Goal: Transaction & Acquisition: Purchase product/service

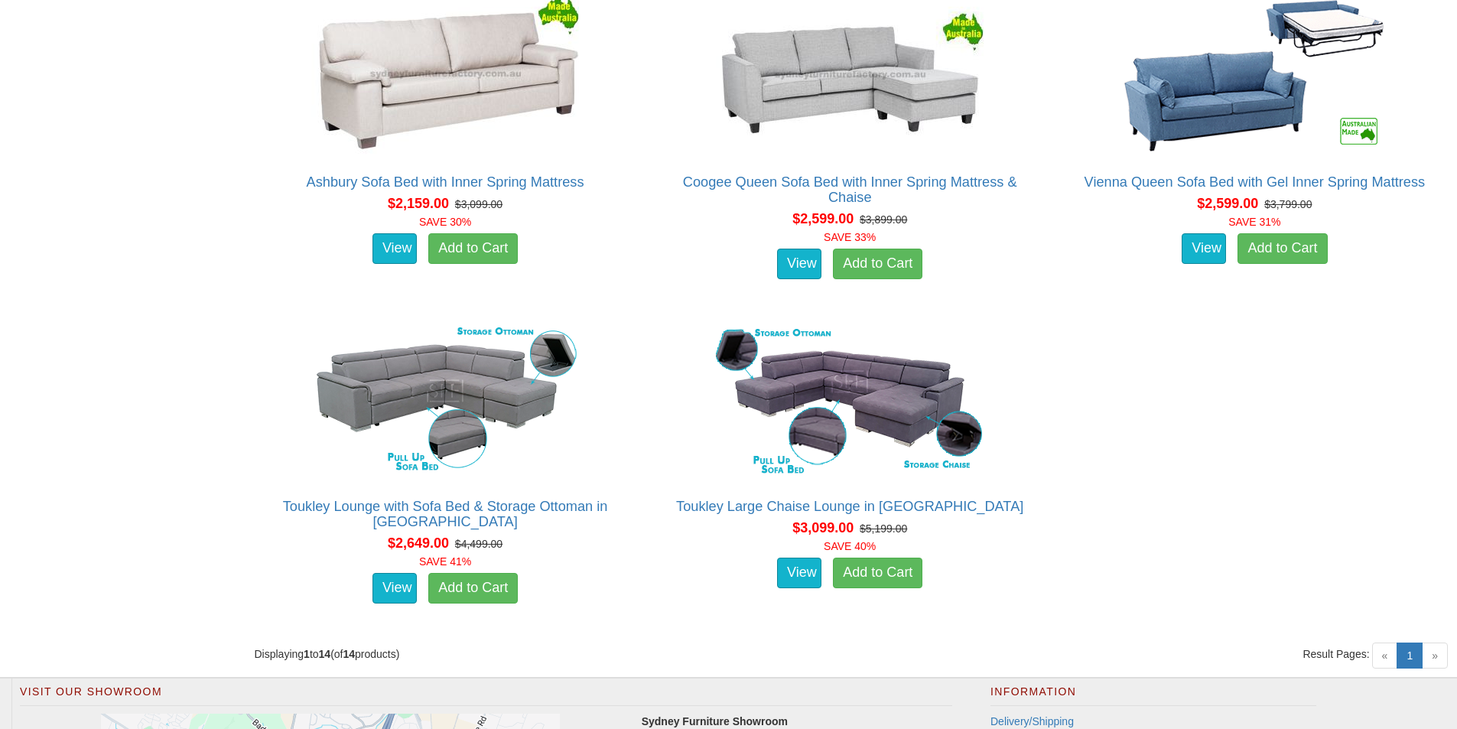
scroll to position [1989, 0]
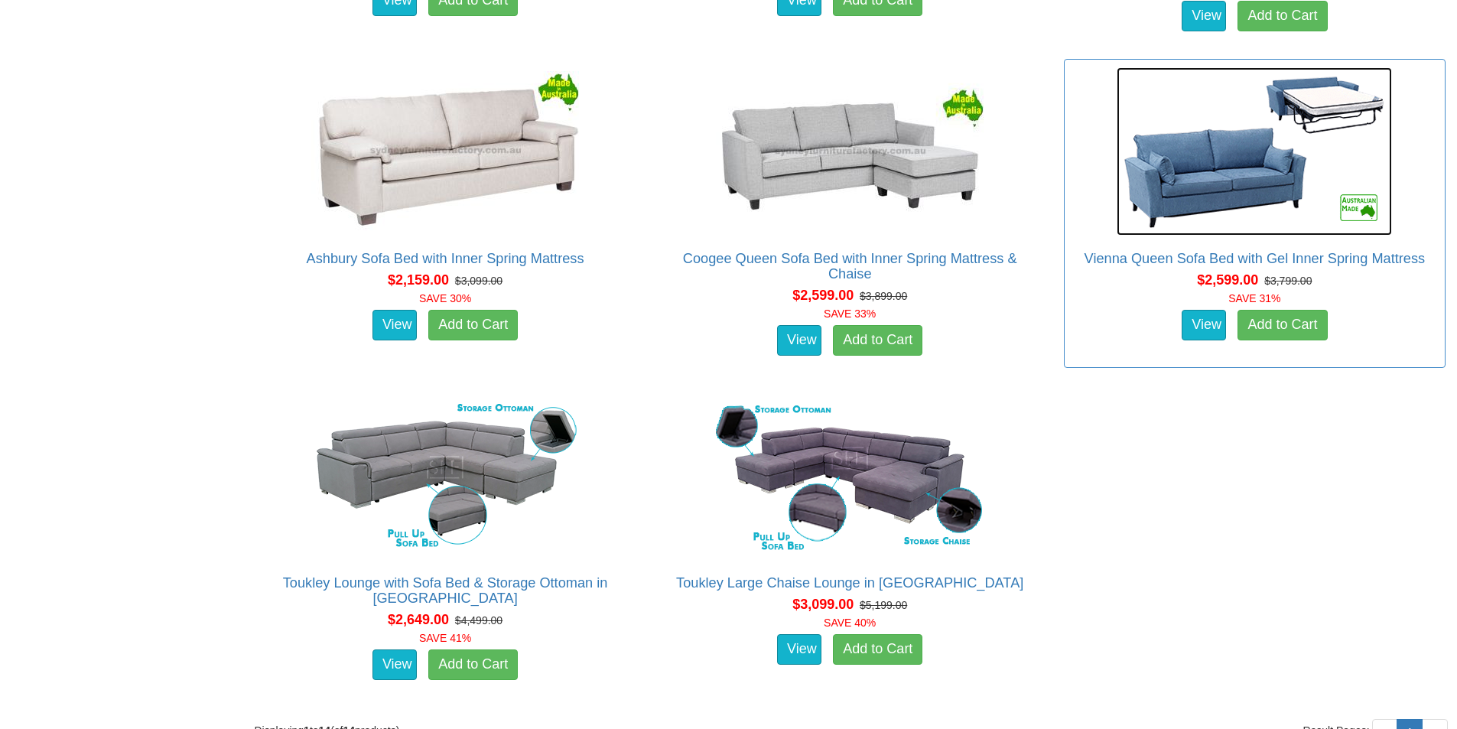
click at [1179, 175] on img at bounding box center [1254, 151] width 275 height 168
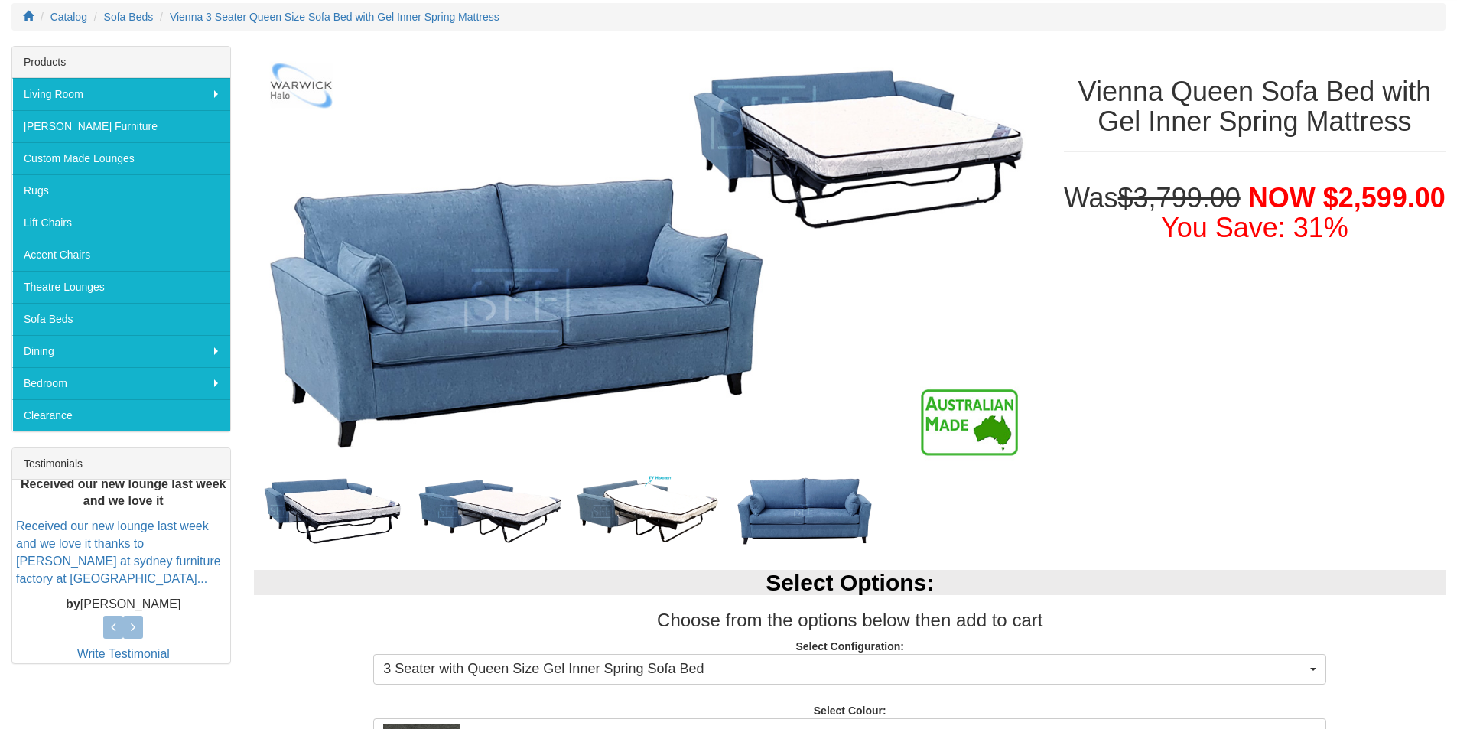
scroll to position [229, 0]
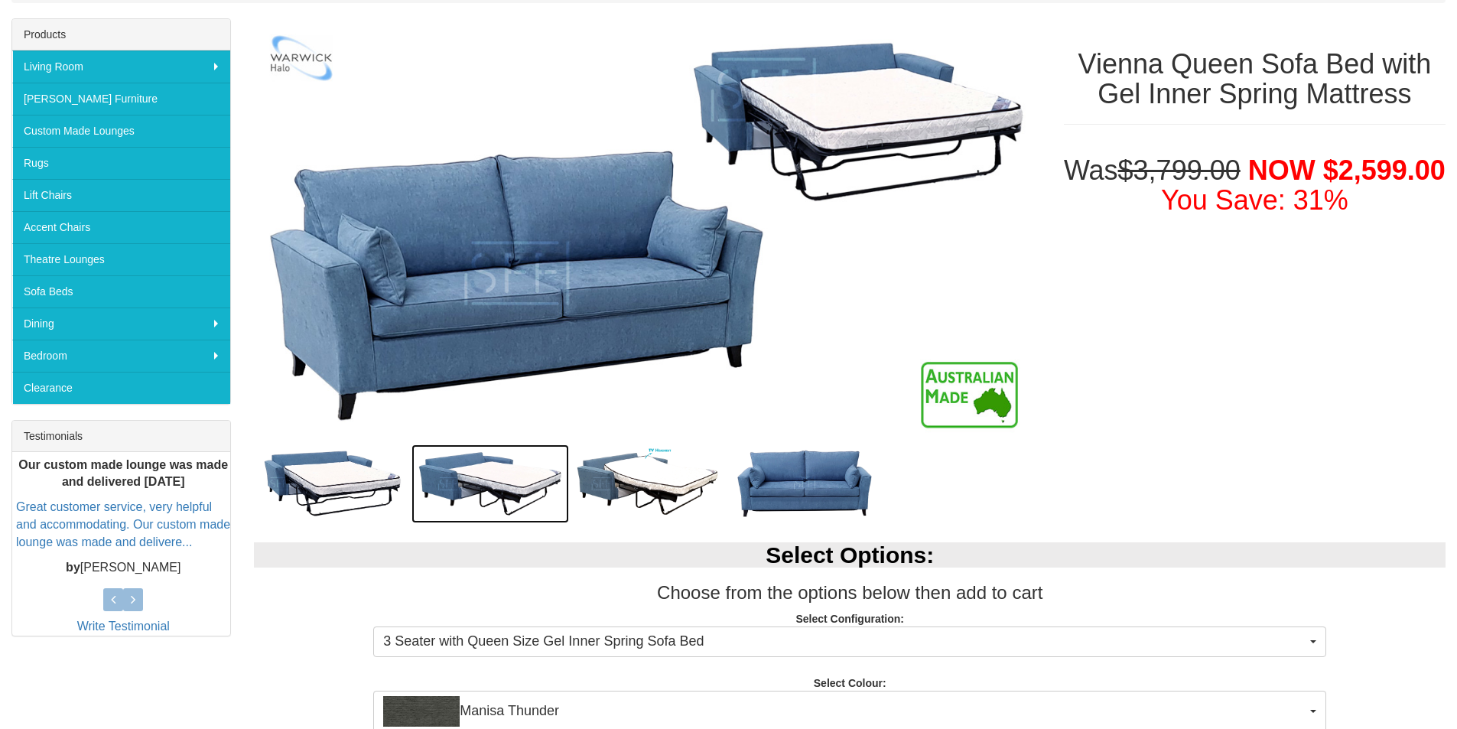
click at [486, 477] on img at bounding box center [490, 483] width 158 height 79
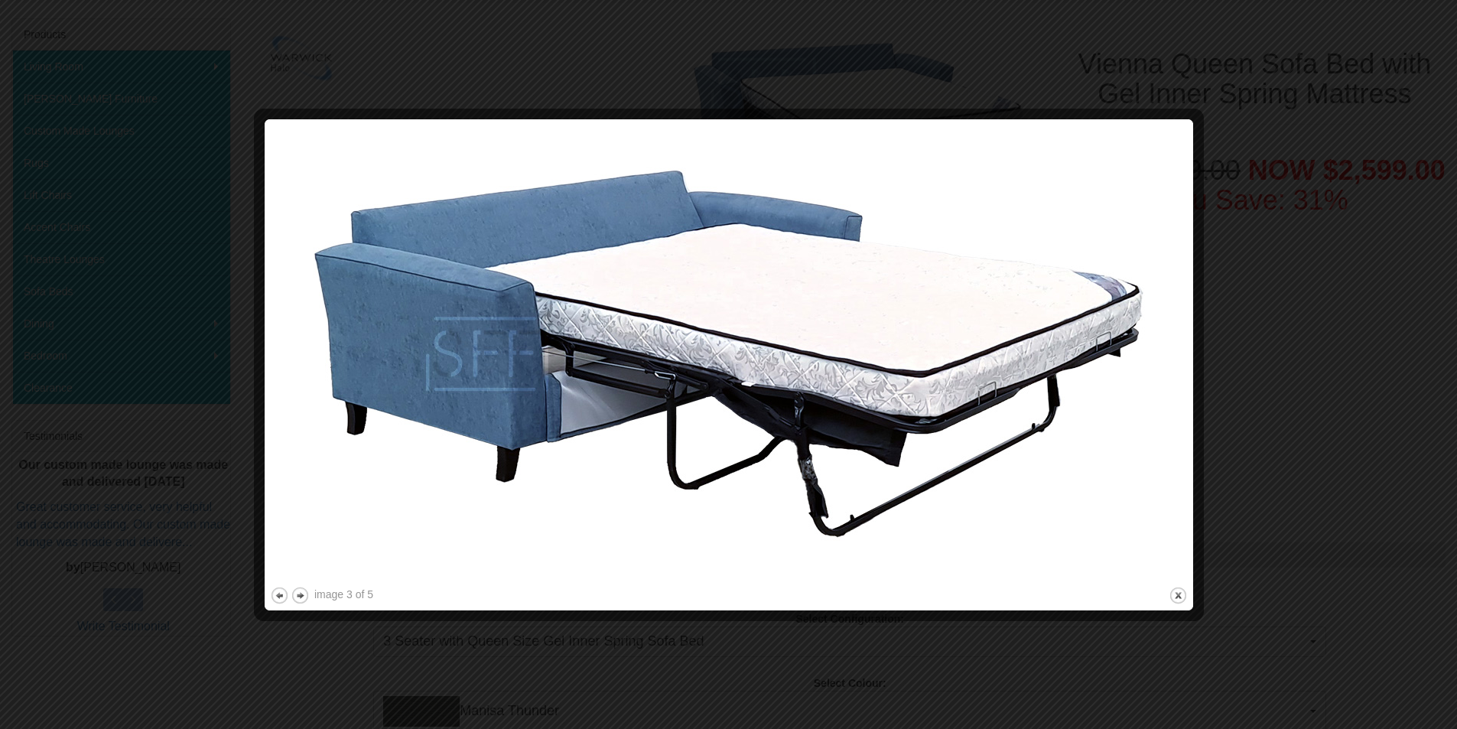
click at [1287, 415] on div at bounding box center [728, 364] width 1457 height 729
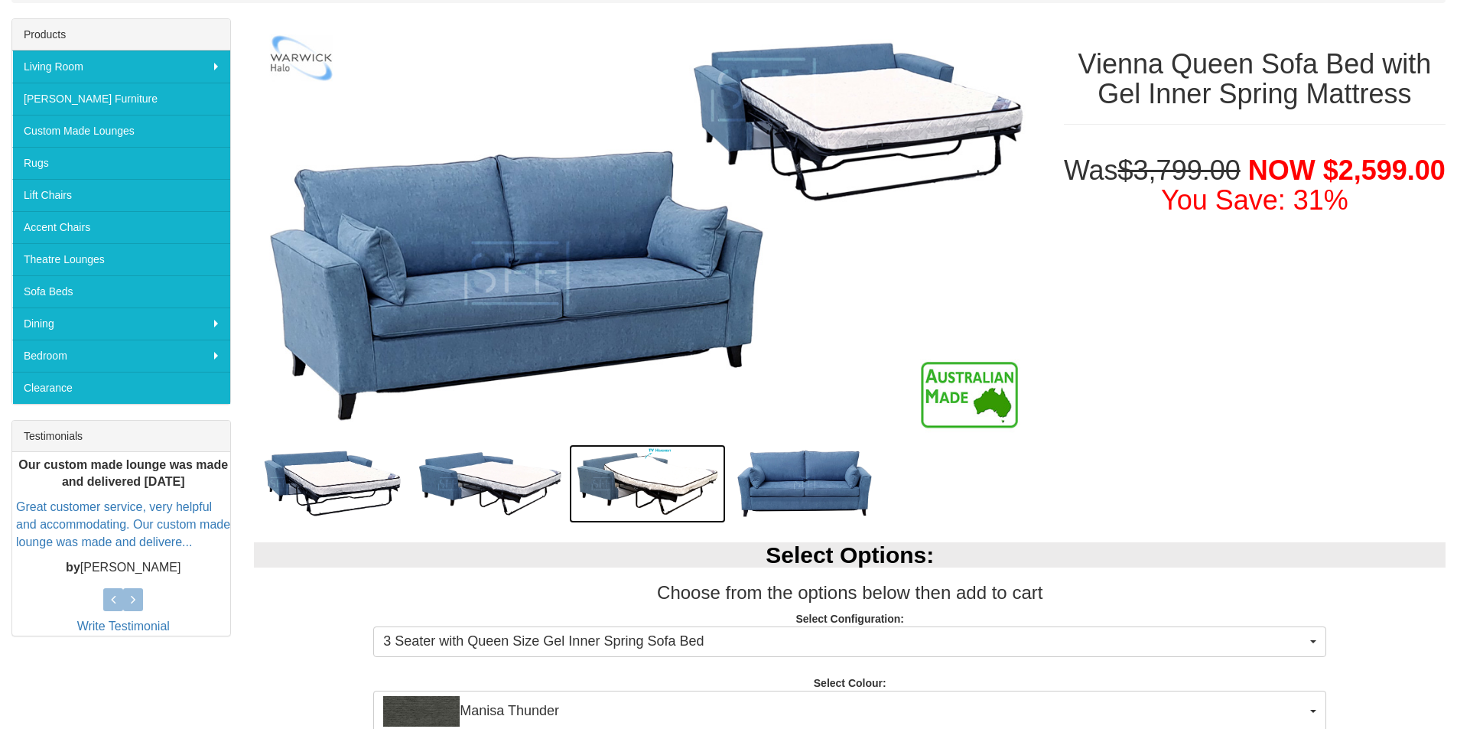
click at [672, 464] on img at bounding box center [648, 483] width 158 height 79
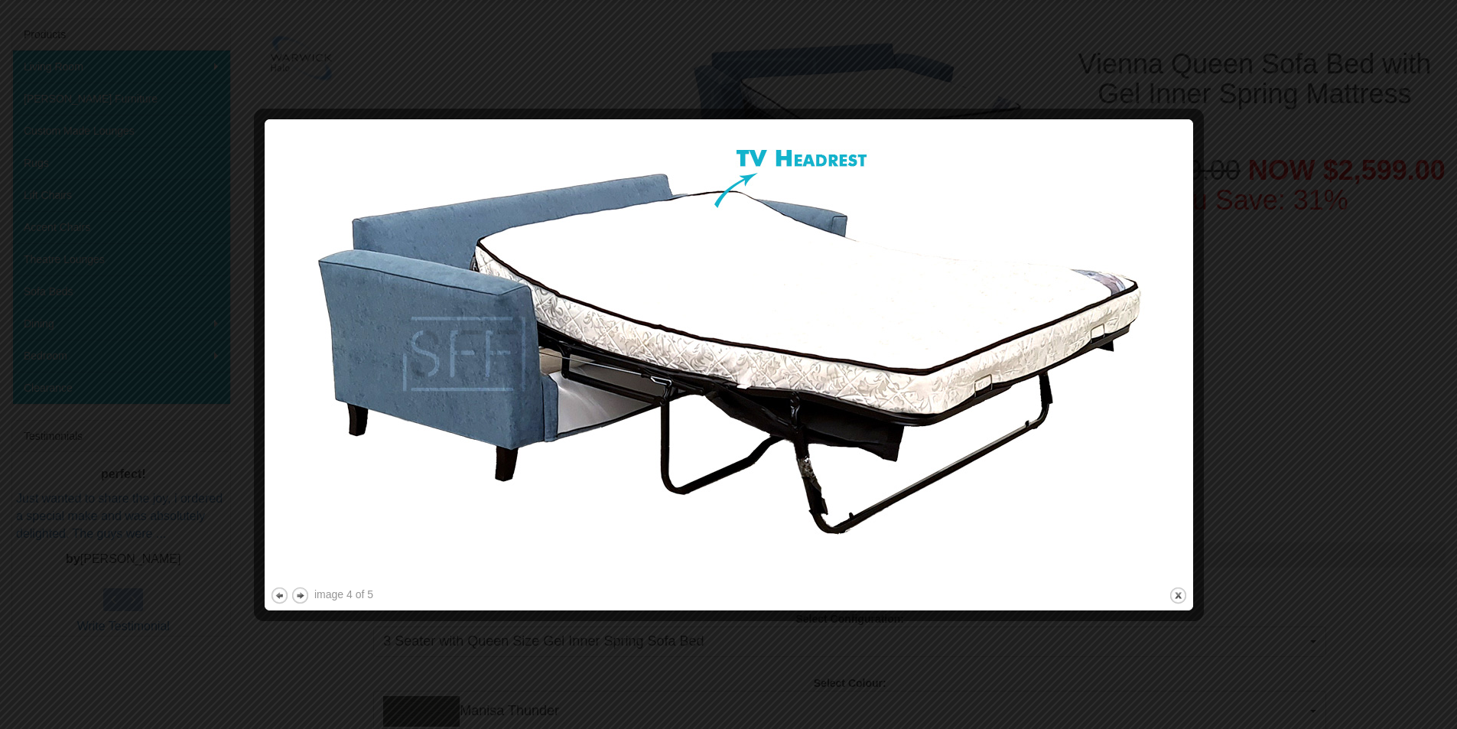
click at [1218, 439] on div at bounding box center [728, 364] width 1457 height 729
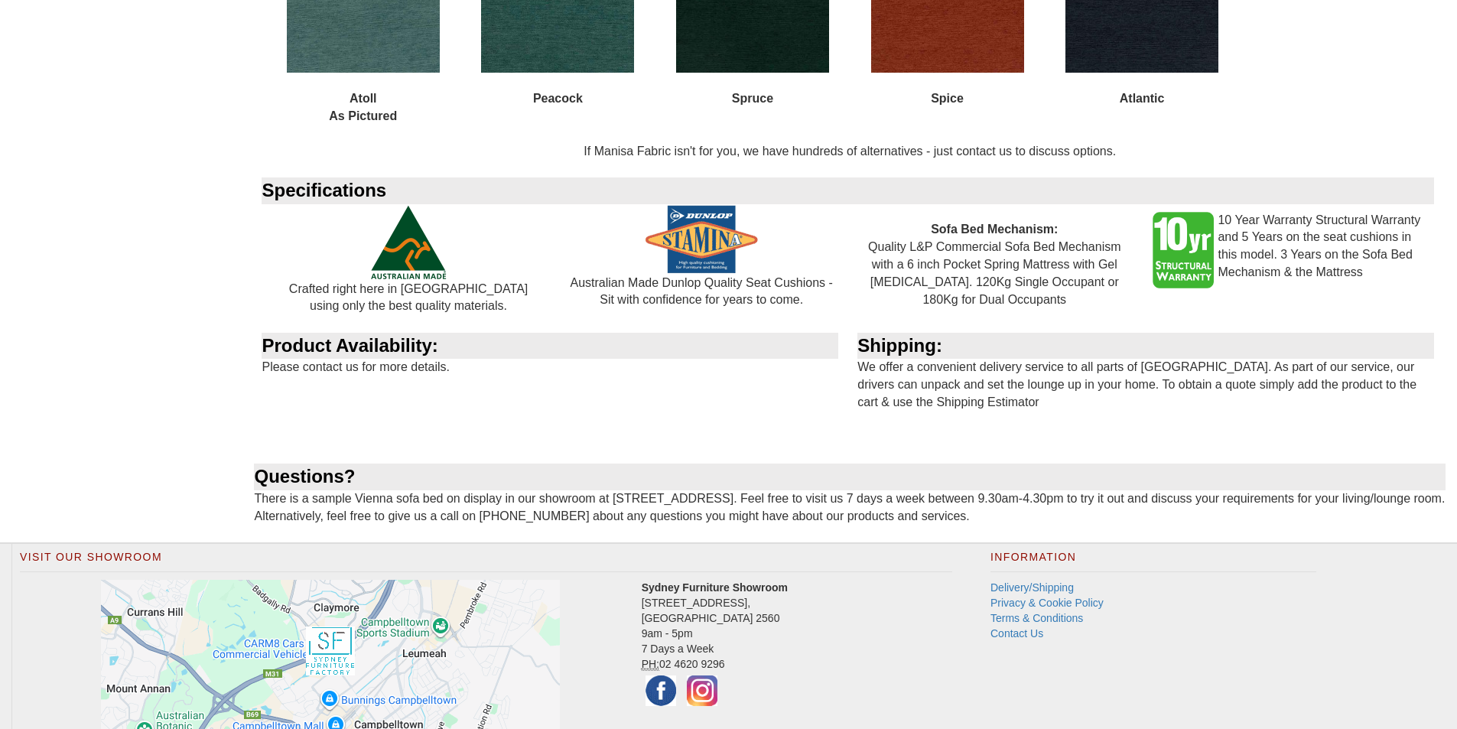
scroll to position [2061, 0]
